Goal: Task Accomplishment & Management: Manage account settings

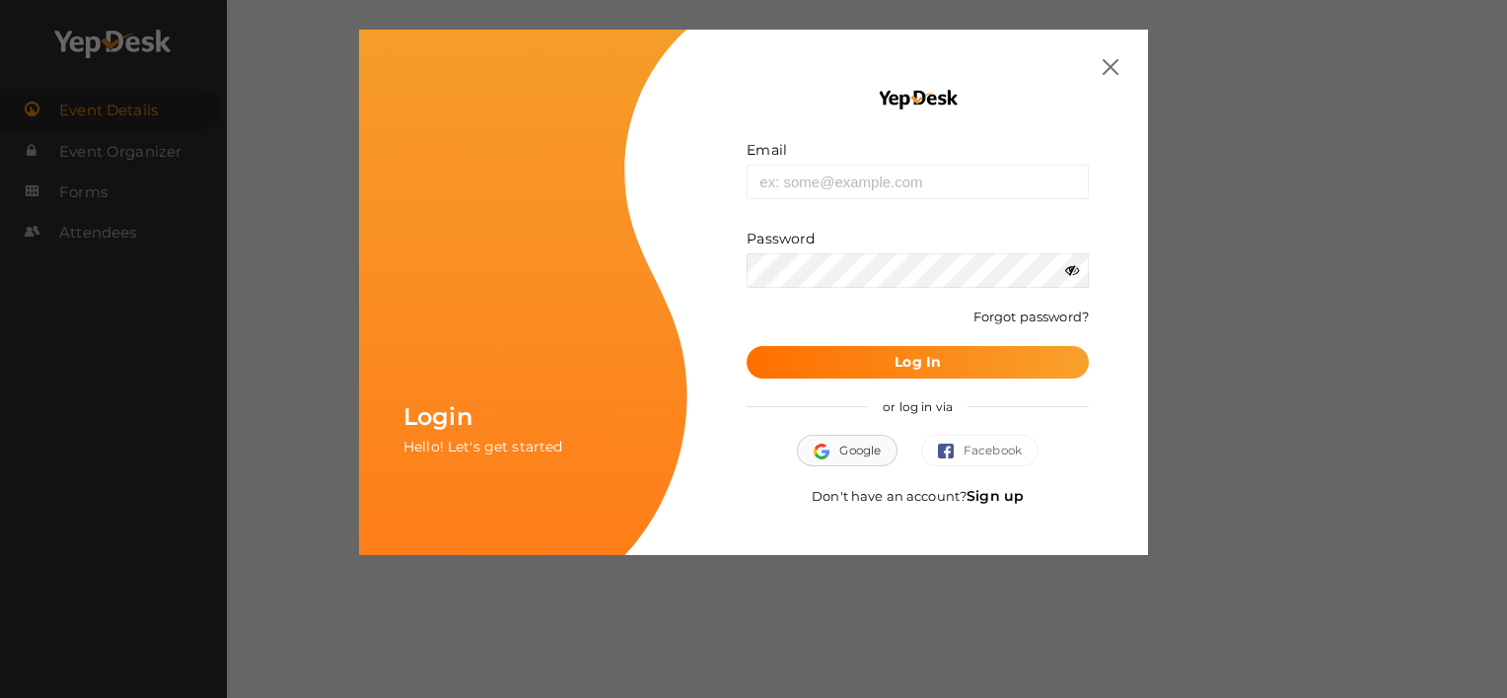
click at [843, 449] on button "Google" at bounding box center [847, 451] width 101 height 32
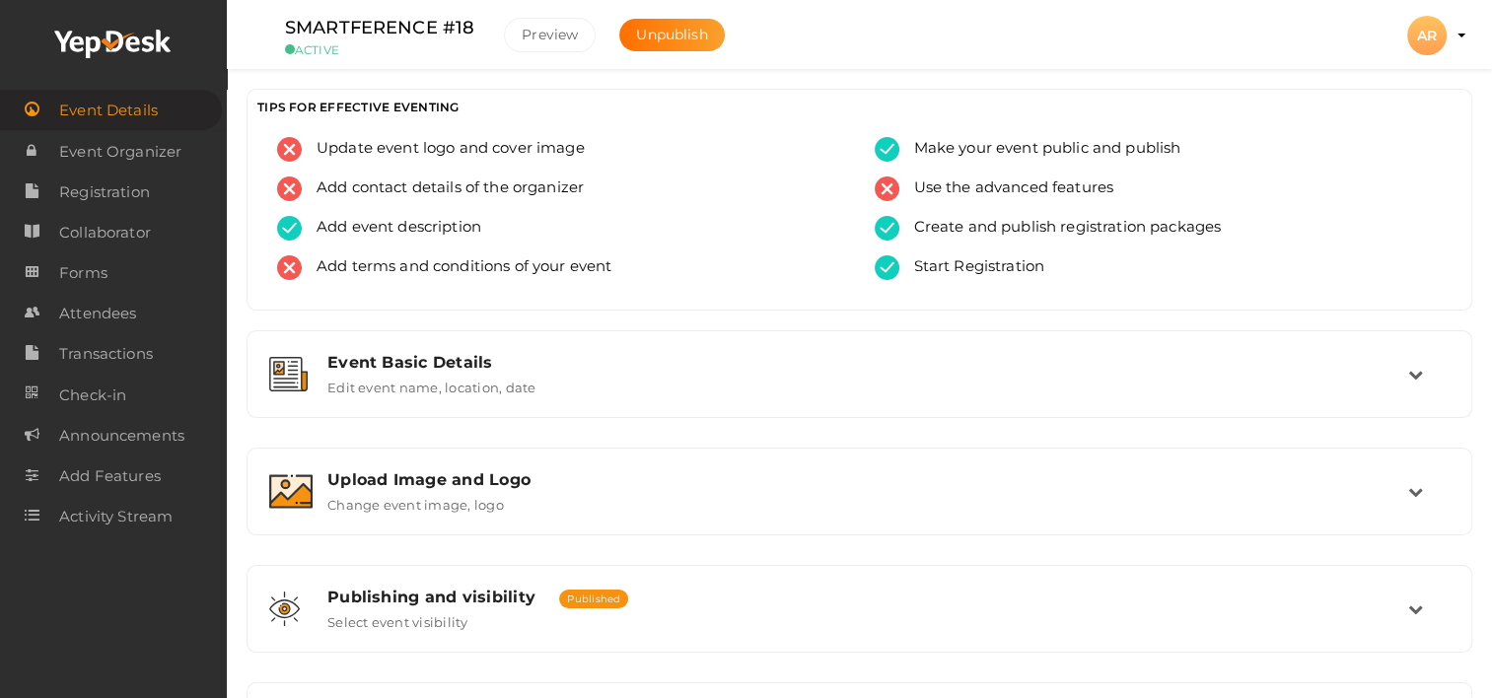
click at [111, 110] on span "Event Details" at bounding box center [108, 110] width 99 height 39
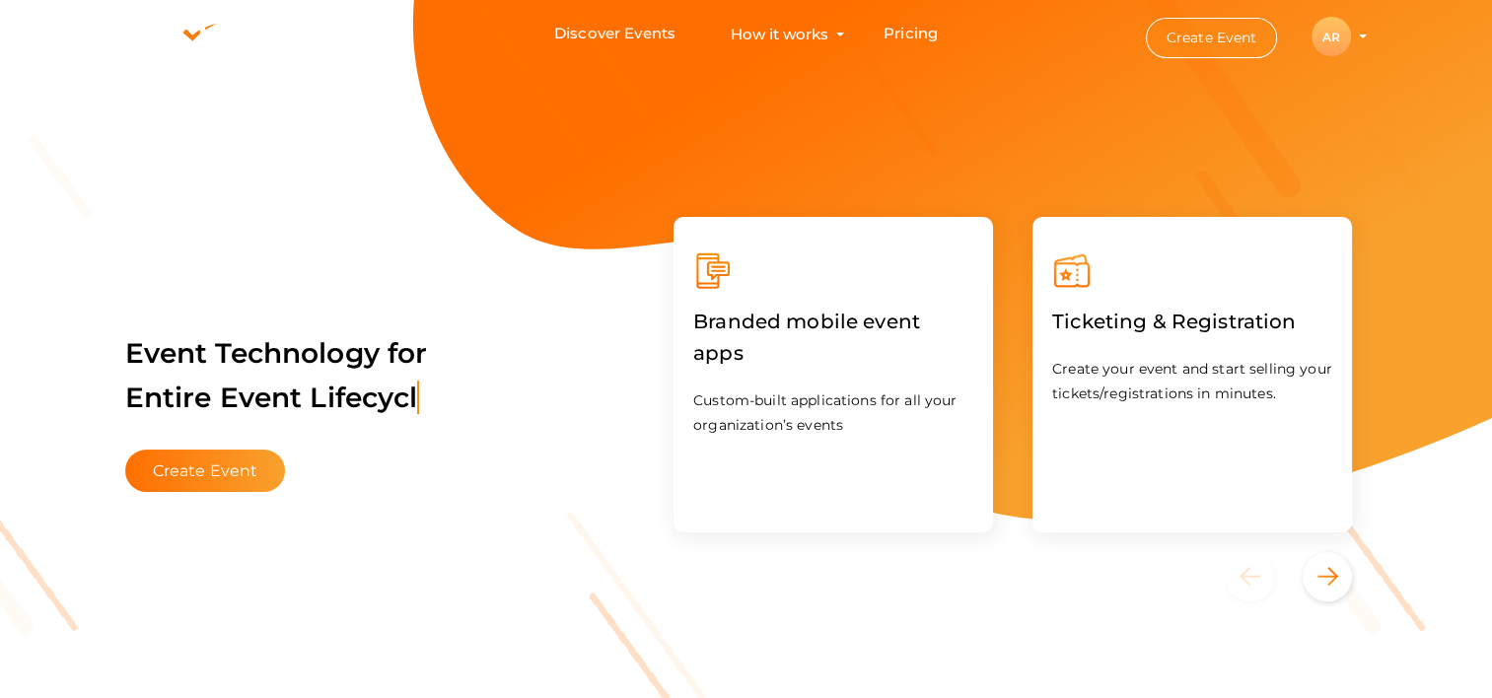
click at [1204, 39] on button "Create Event" at bounding box center [1212, 38] width 132 height 40
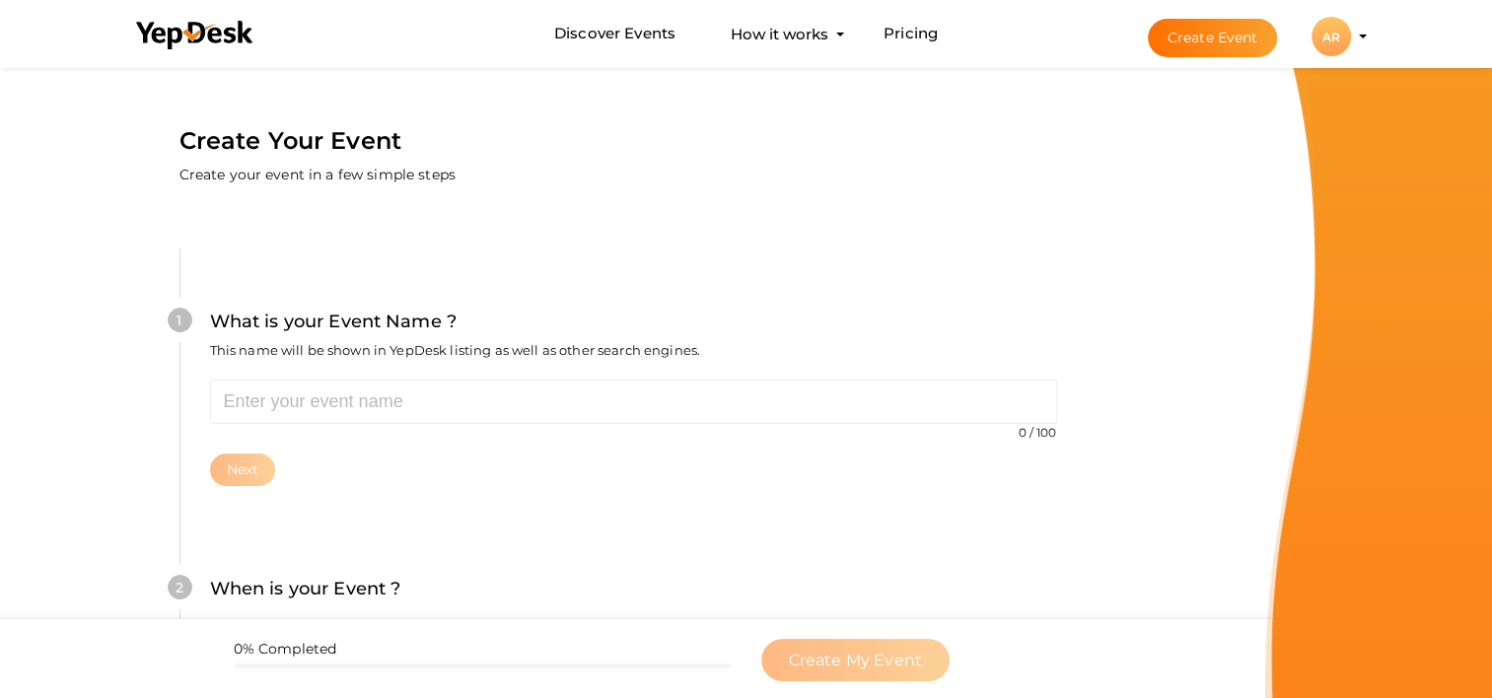
click at [1348, 39] on div "AR" at bounding box center [1331, 36] width 39 height 39
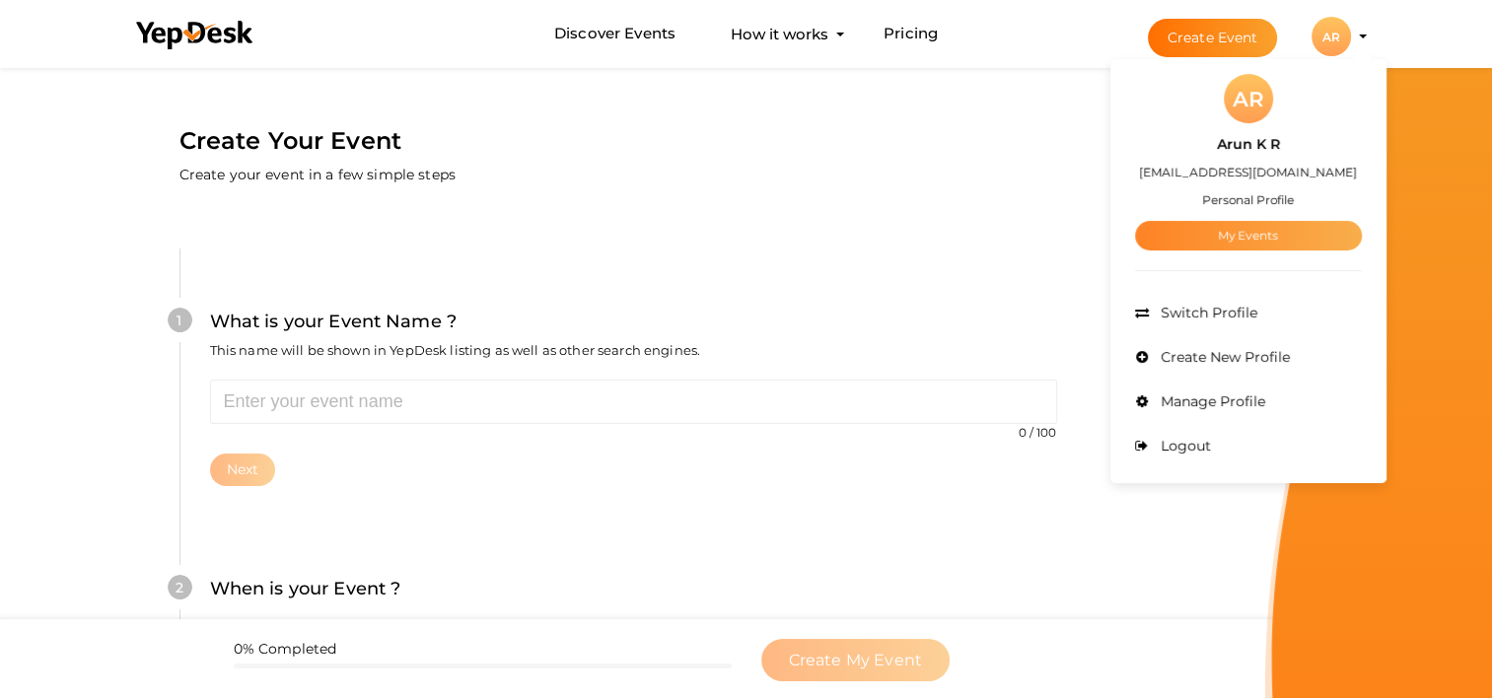
click at [1245, 242] on link "My Events" at bounding box center [1248, 236] width 227 height 30
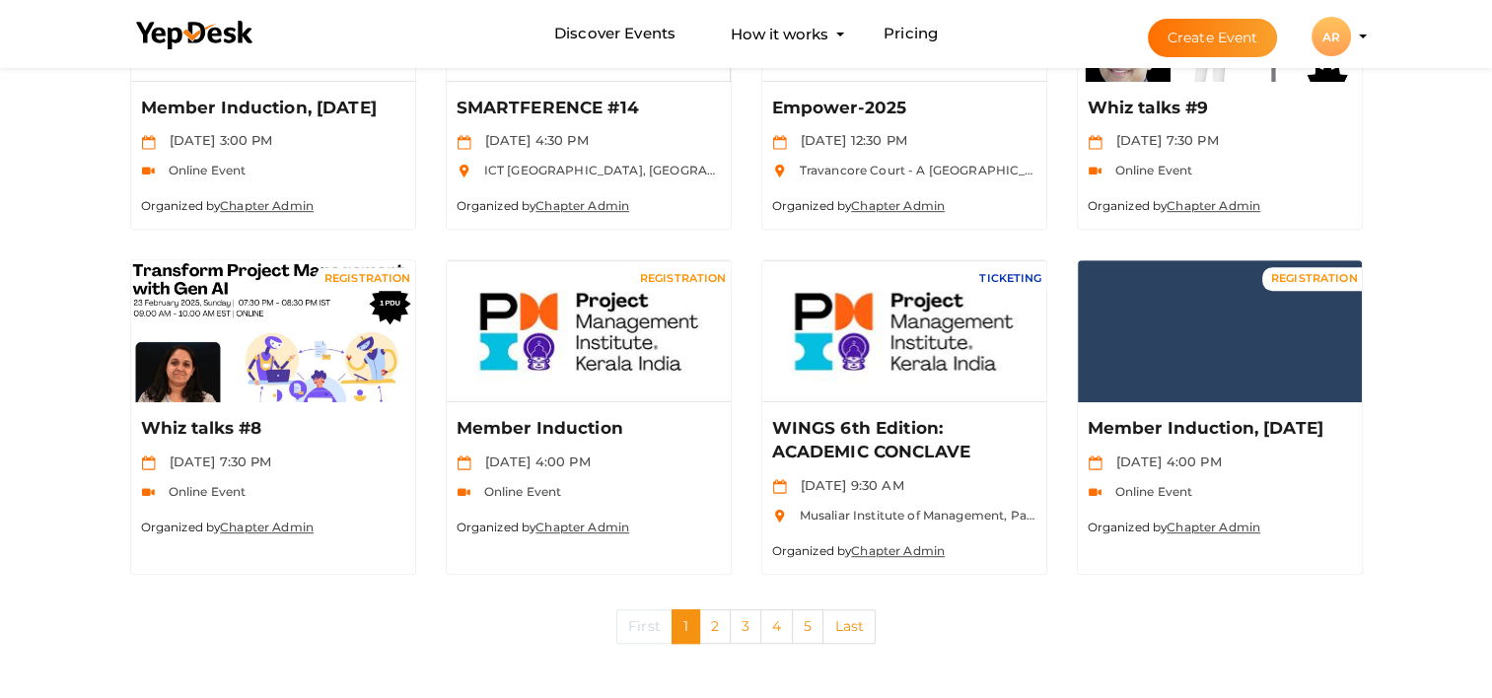
scroll to position [1018, 0]
click at [714, 630] on link "2" at bounding box center [715, 626] width 32 height 35
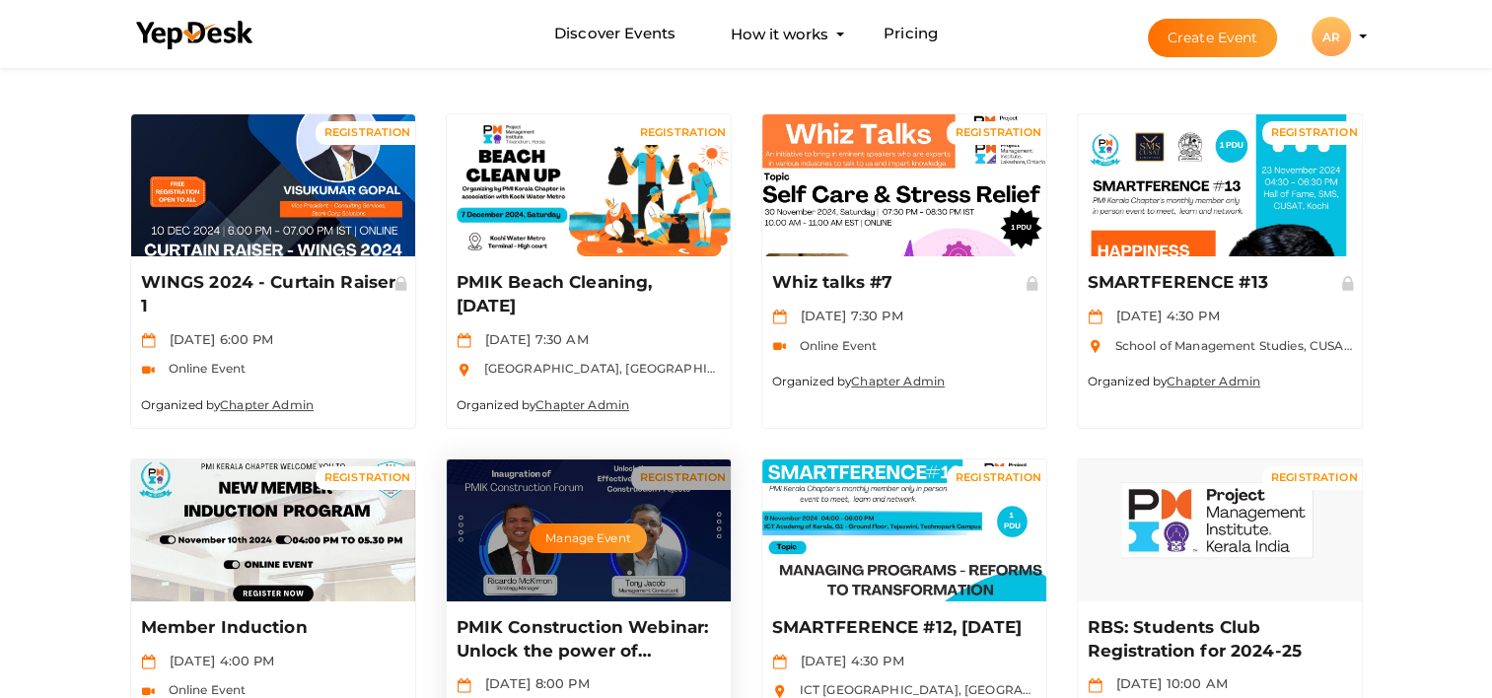
scroll to position [296, 0]
